Goal: Manage account settings

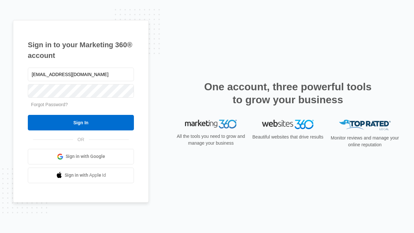
type input "[EMAIL_ADDRESS][DOMAIN_NAME]"
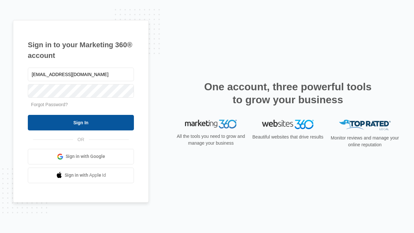
click at [81, 122] on input "Sign In" at bounding box center [81, 123] width 106 height 16
